Goal: Check status: Check status

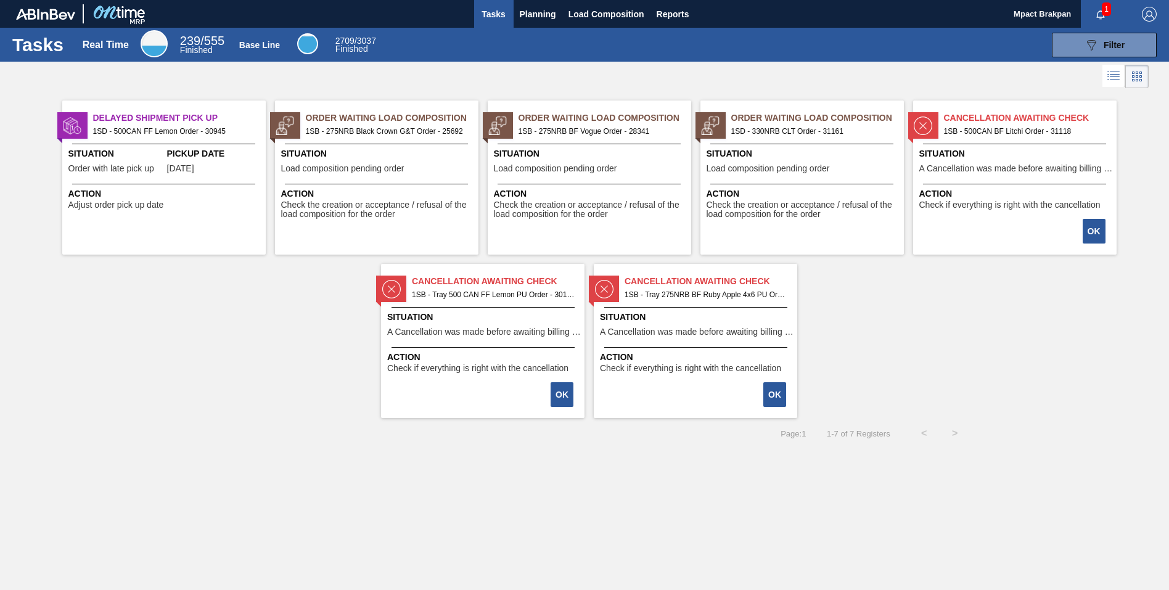
click at [1102, 5] on span "1" at bounding box center [1105, 9] width 9 height 14
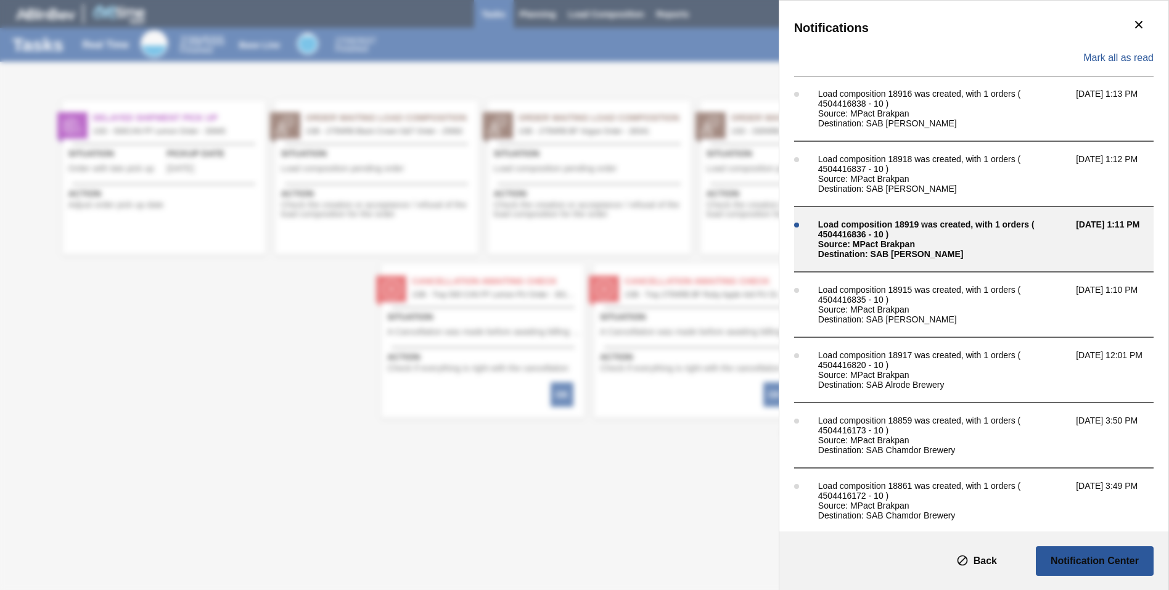
click at [880, 232] on div "Load composition 18919 was created, with 1 orders ( 4504416836 - 10 )" at bounding box center [943, 229] width 251 height 20
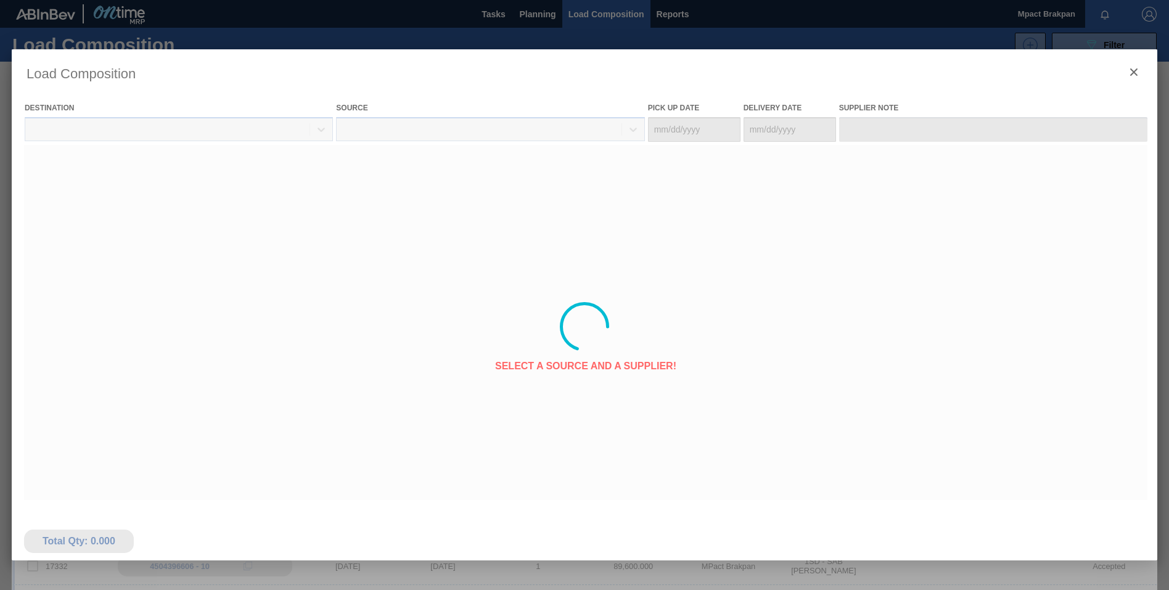
type Date "[DATE]"
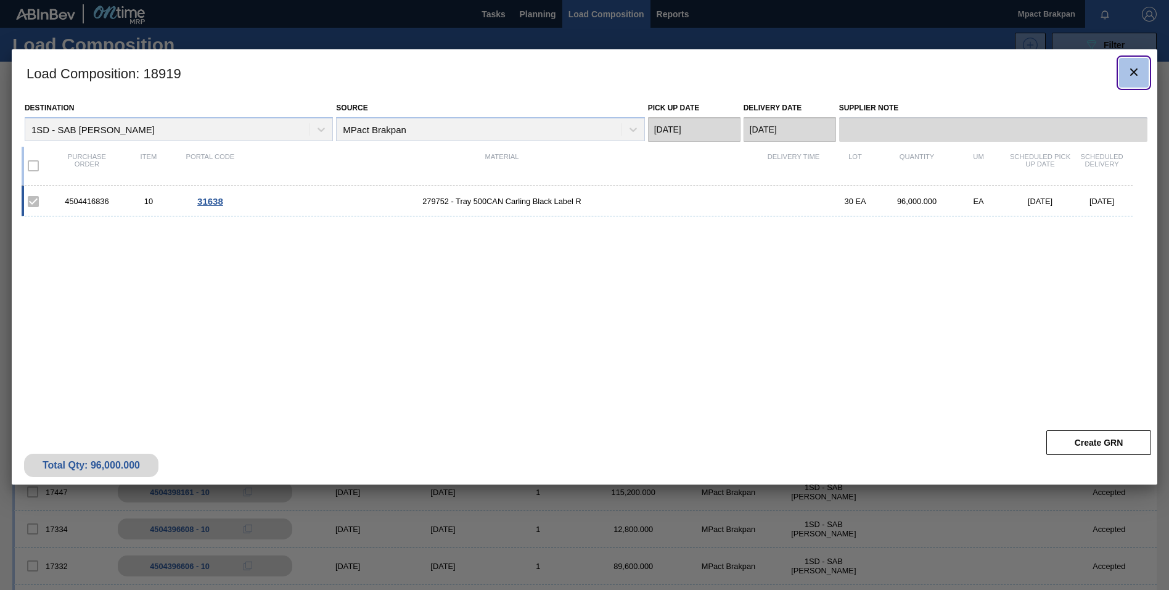
click at [1130, 70] on icon "botão de ícone" at bounding box center [1133, 72] width 15 height 15
